Goal: Task Accomplishment & Management: Use online tool/utility

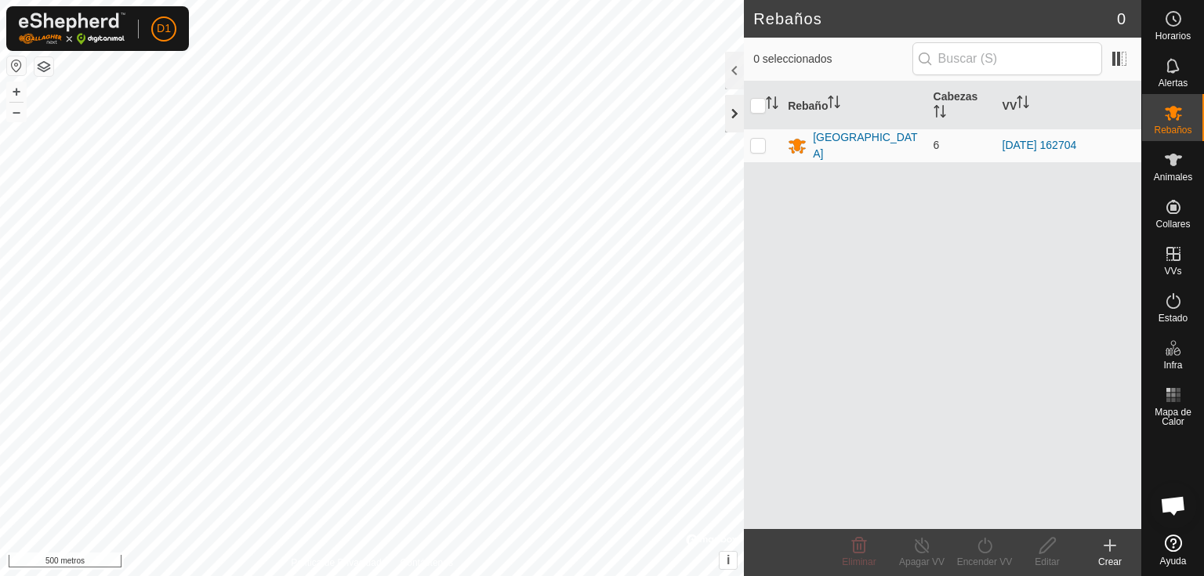
click at [733, 123] on div at bounding box center [734, 114] width 19 height 38
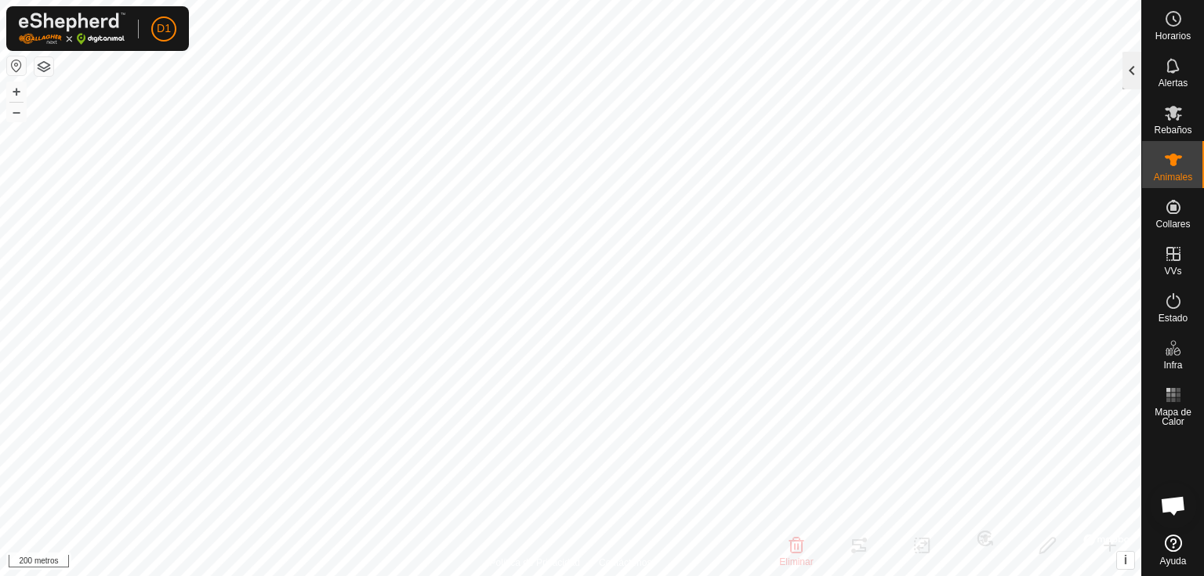
click at [1132, 72] on div at bounding box center [1131, 71] width 19 height 38
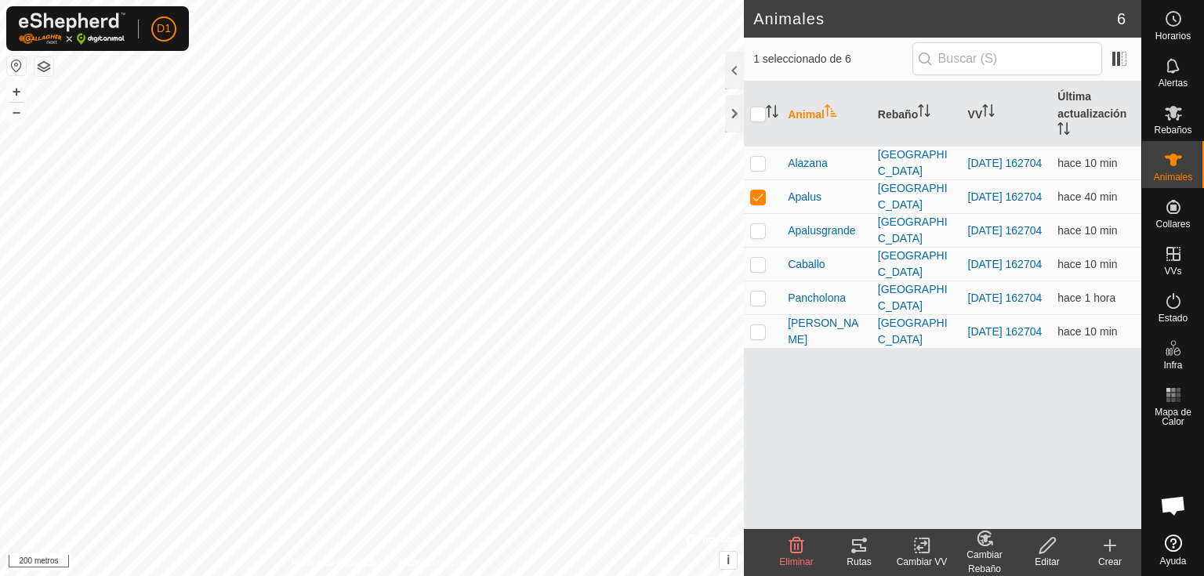
click at [866, 548] on icon at bounding box center [858, 545] width 19 height 19
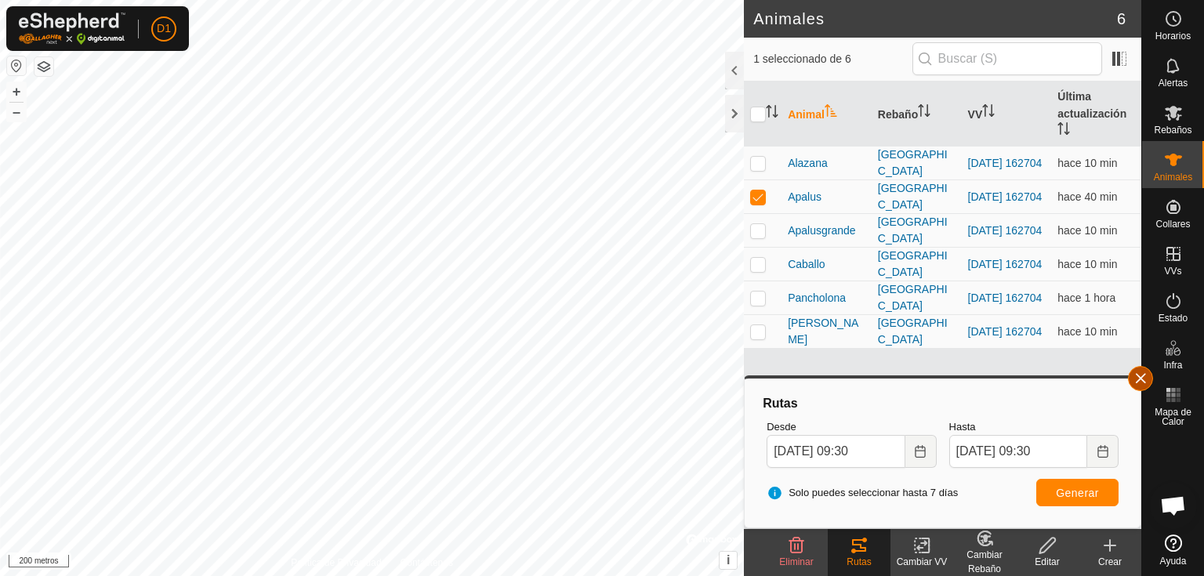
click at [1141, 382] on button "button" at bounding box center [1140, 378] width 25 height 25
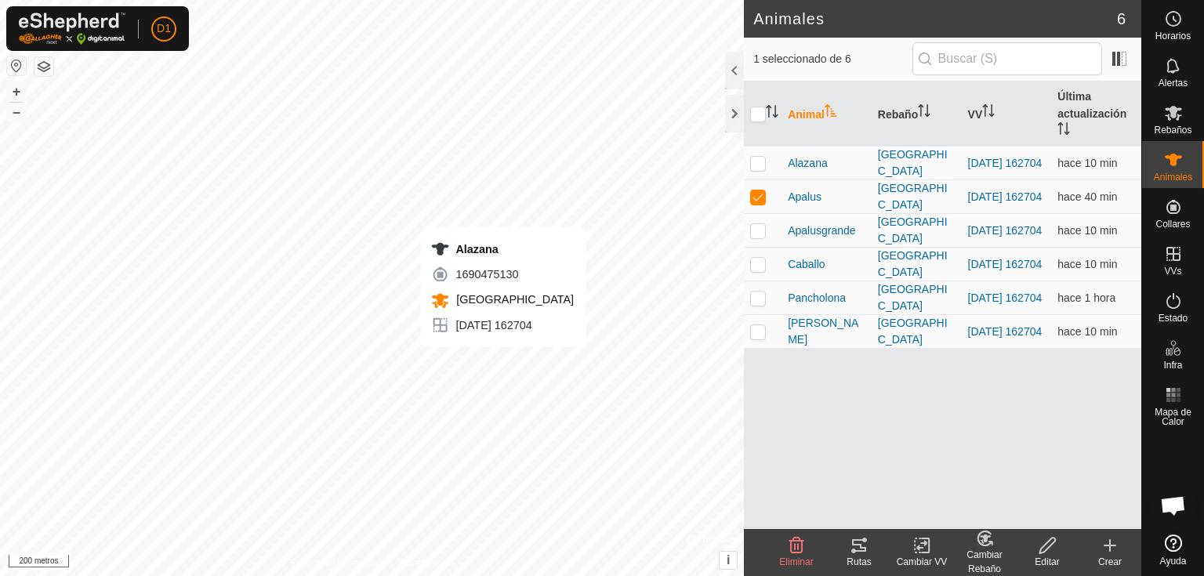
checkbox input "true"
checkbox input "false"
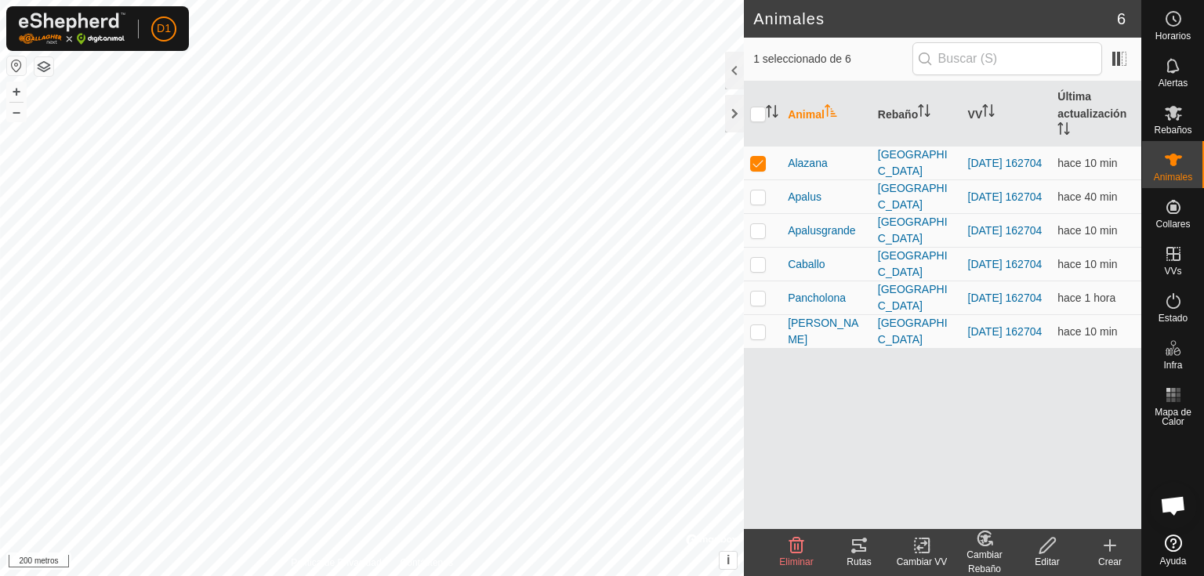
click at [864, 545] on icon at bounding box center [858, 545] width 19 height 19
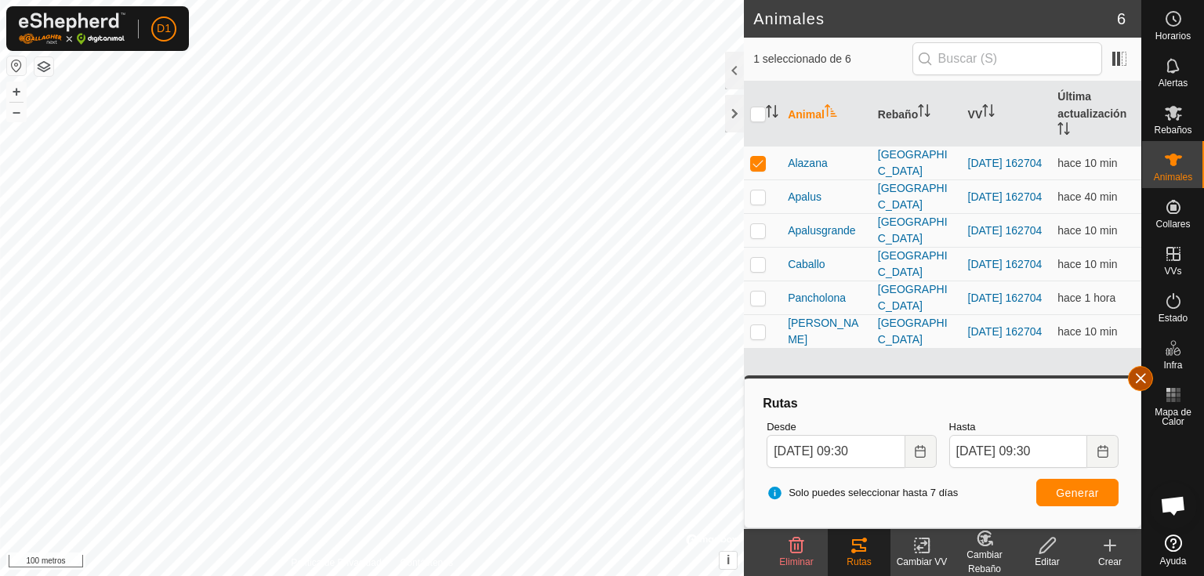
click at [1132, 375] on button "button" at bounding box center [1140, 378] width 25 height 25
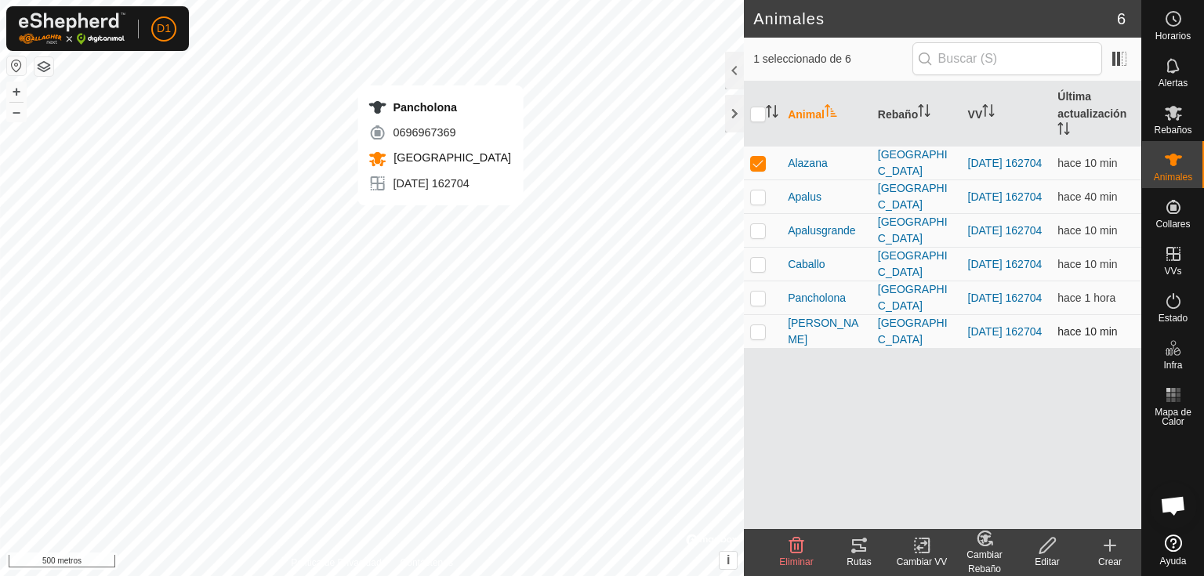
checkbox input "false"
checkbox input "true"
click at [859, 550] on icon at bounding box center [859, 545] width 14 height 13
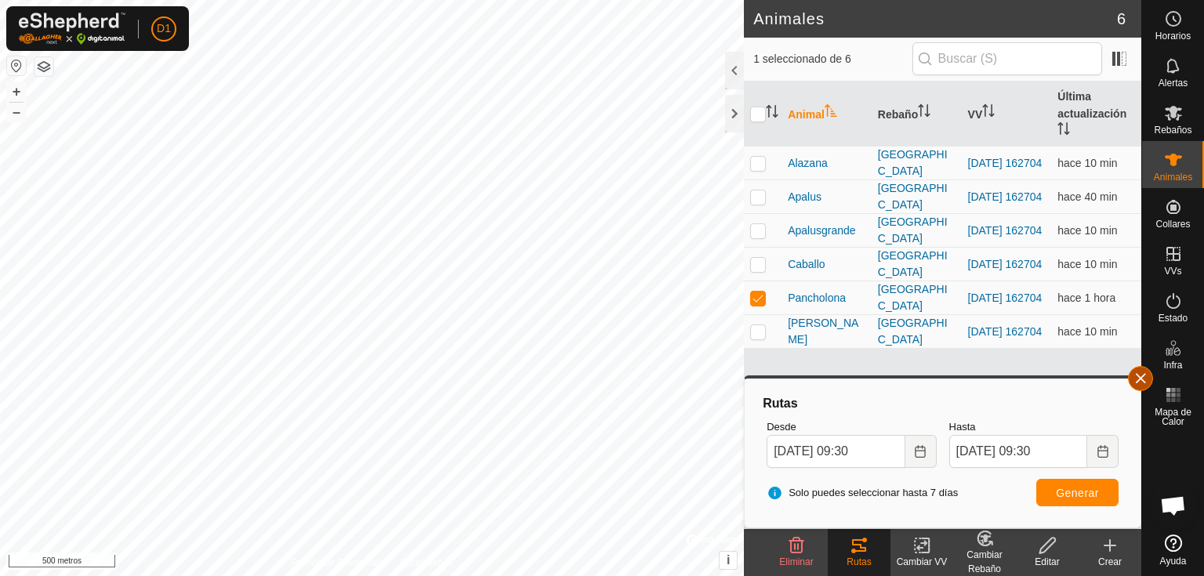
click at [1138, 379] on button "button" at bounding box center [1140, 378] width 25 height 25
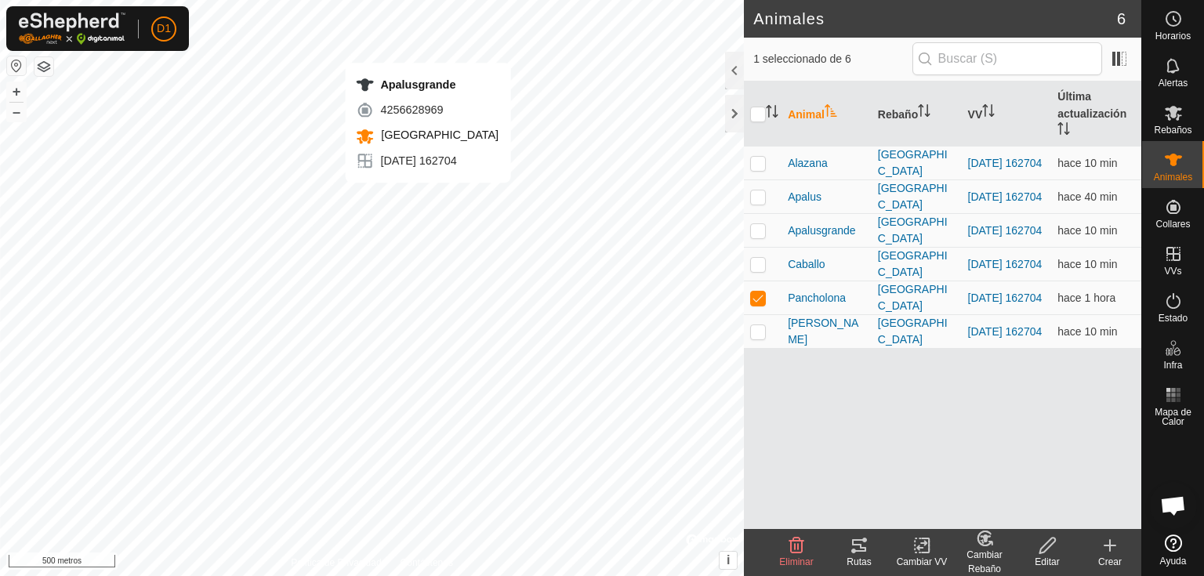
checkbox input "true"
checkbox input "false"
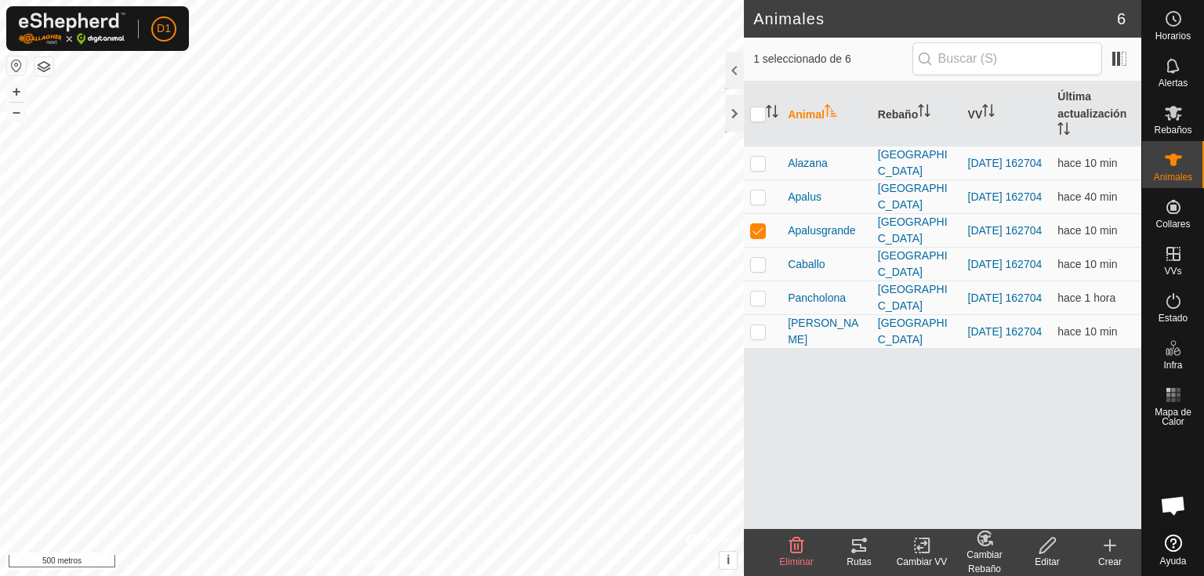
click at [860, 552] on icon at bounding box center [858, 545] width 19 height 19
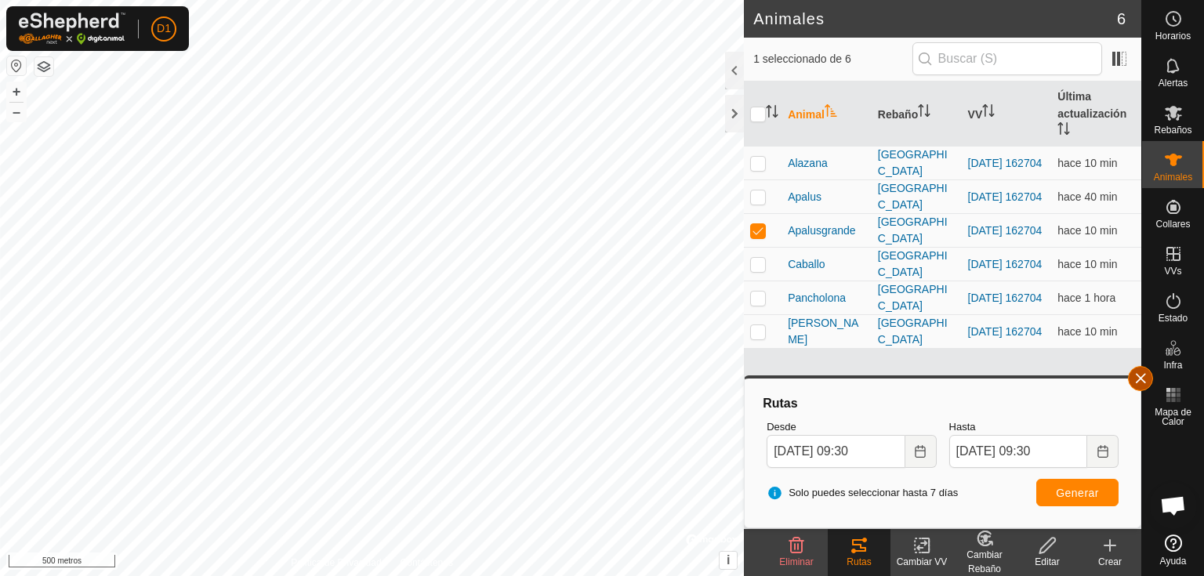
click at [1139, 382] on button "button" at bounding box center [1140, 378] width 25 height 25
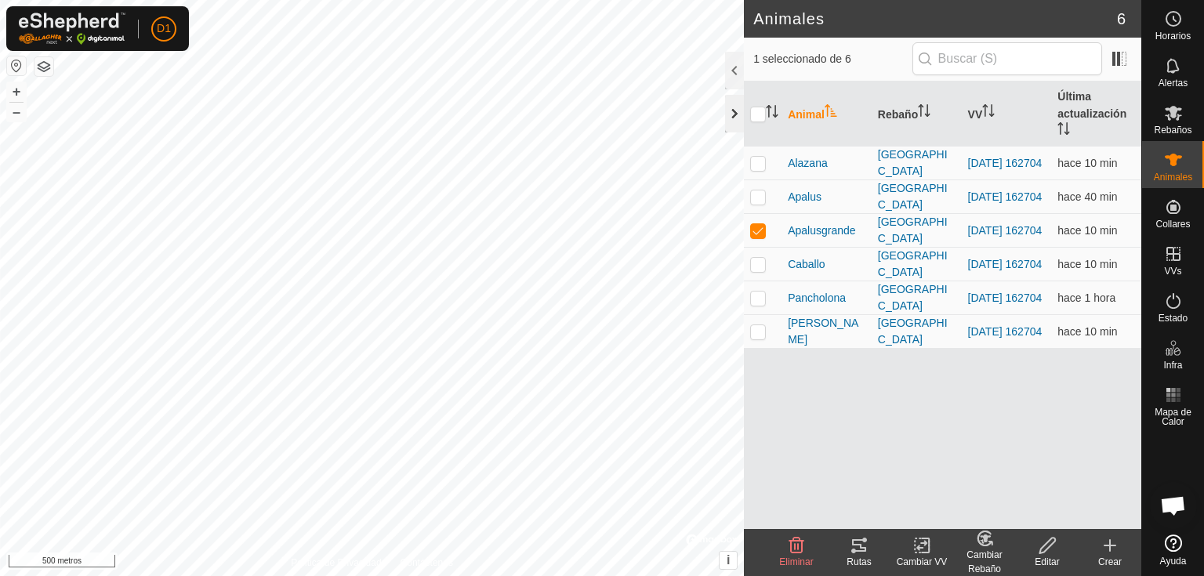
click at [736, 115] on div at bounding box center [734, 114] width 19 height 38
